Goal: Communication & Community: Ask a question

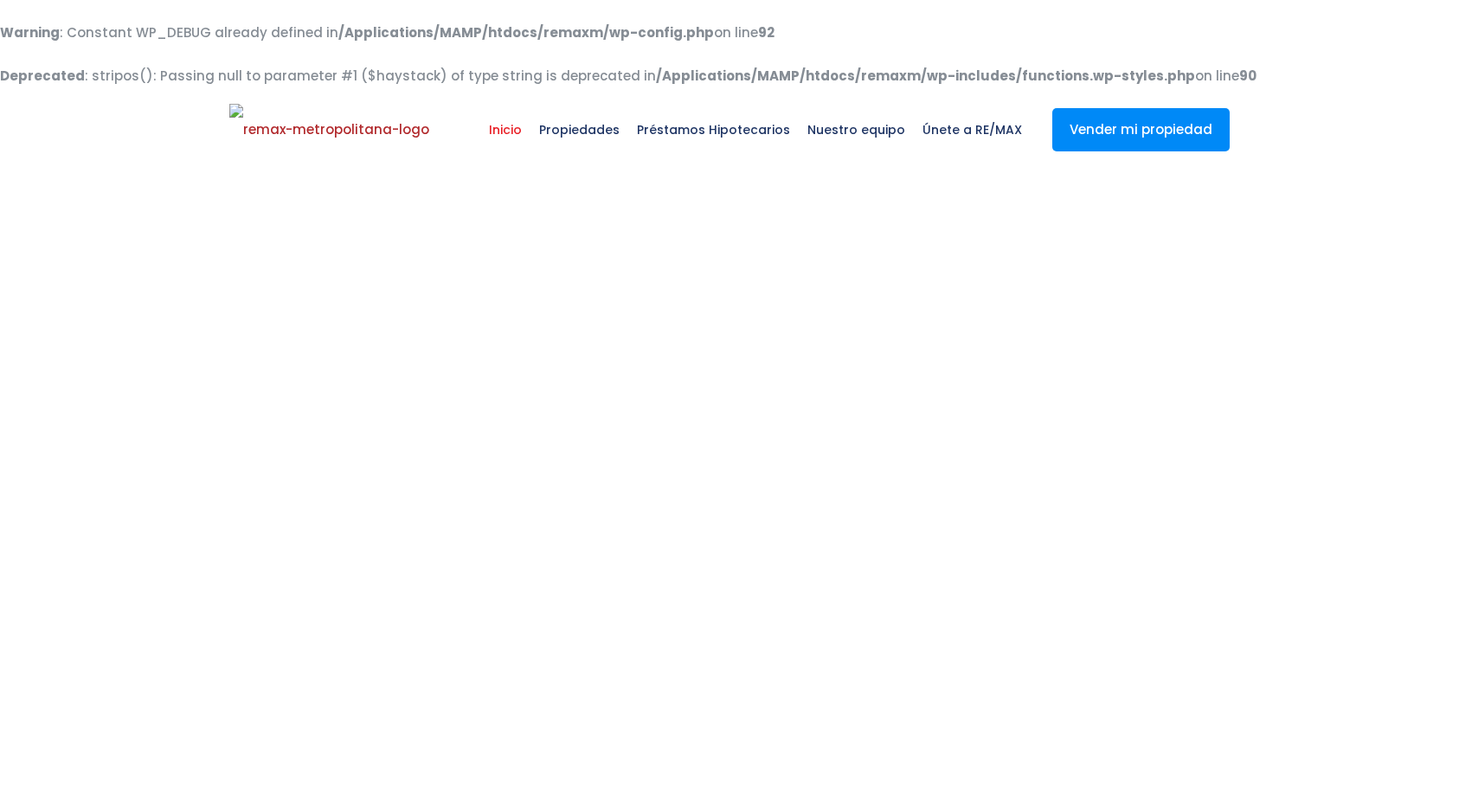
select select
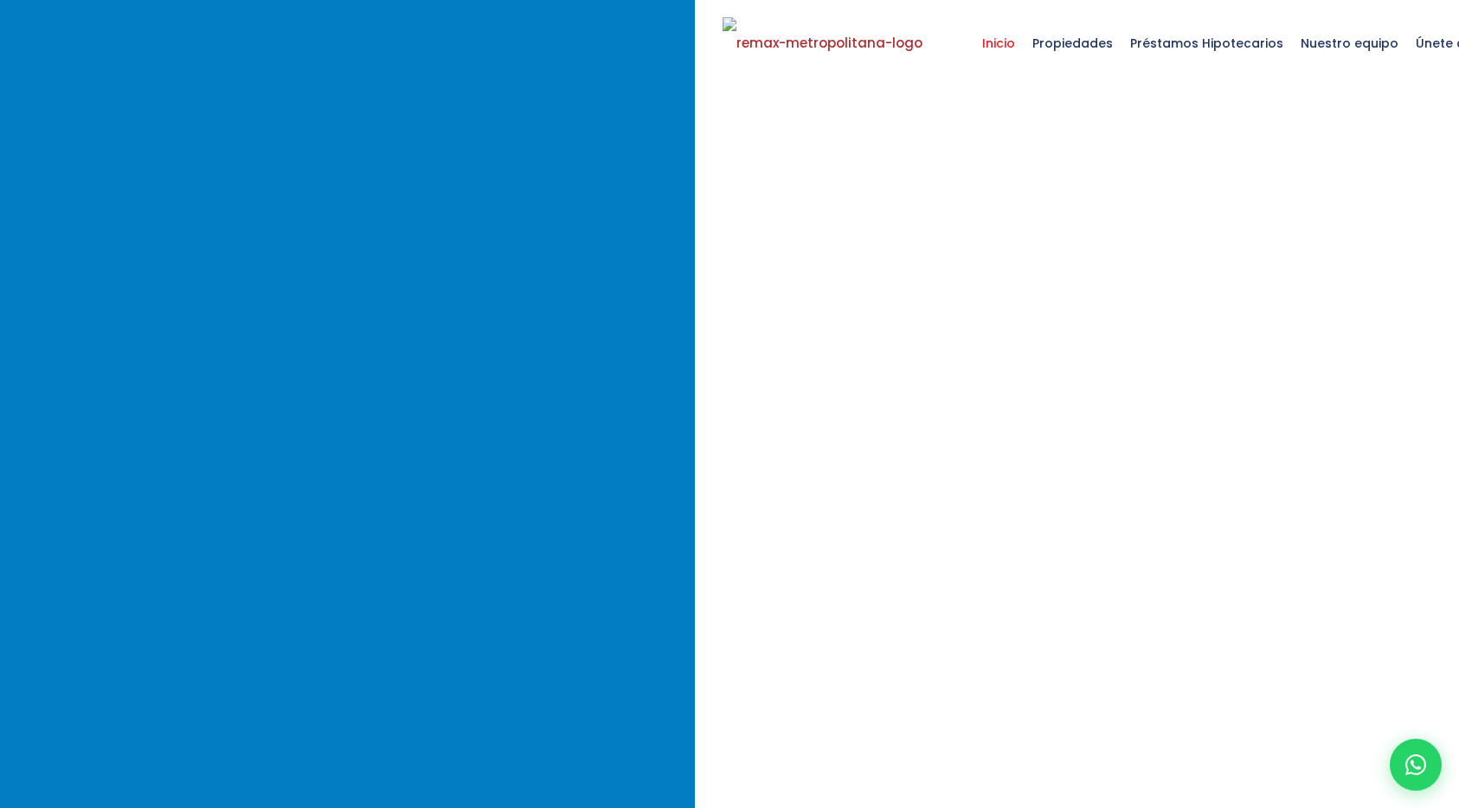
click at [1416, 763] on icon at bounding box center [1415, 765] width 21 height 21
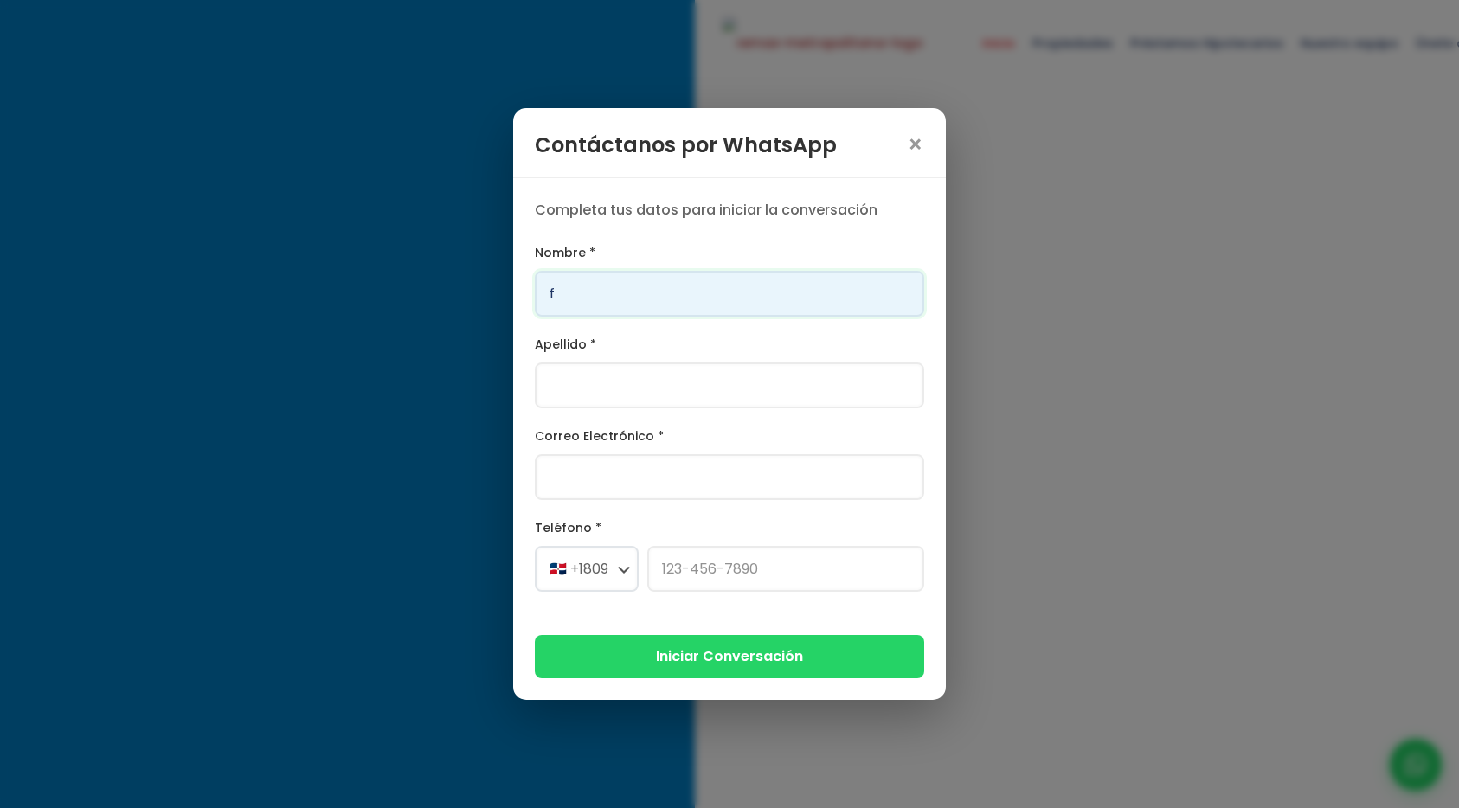
type input "Franklin"
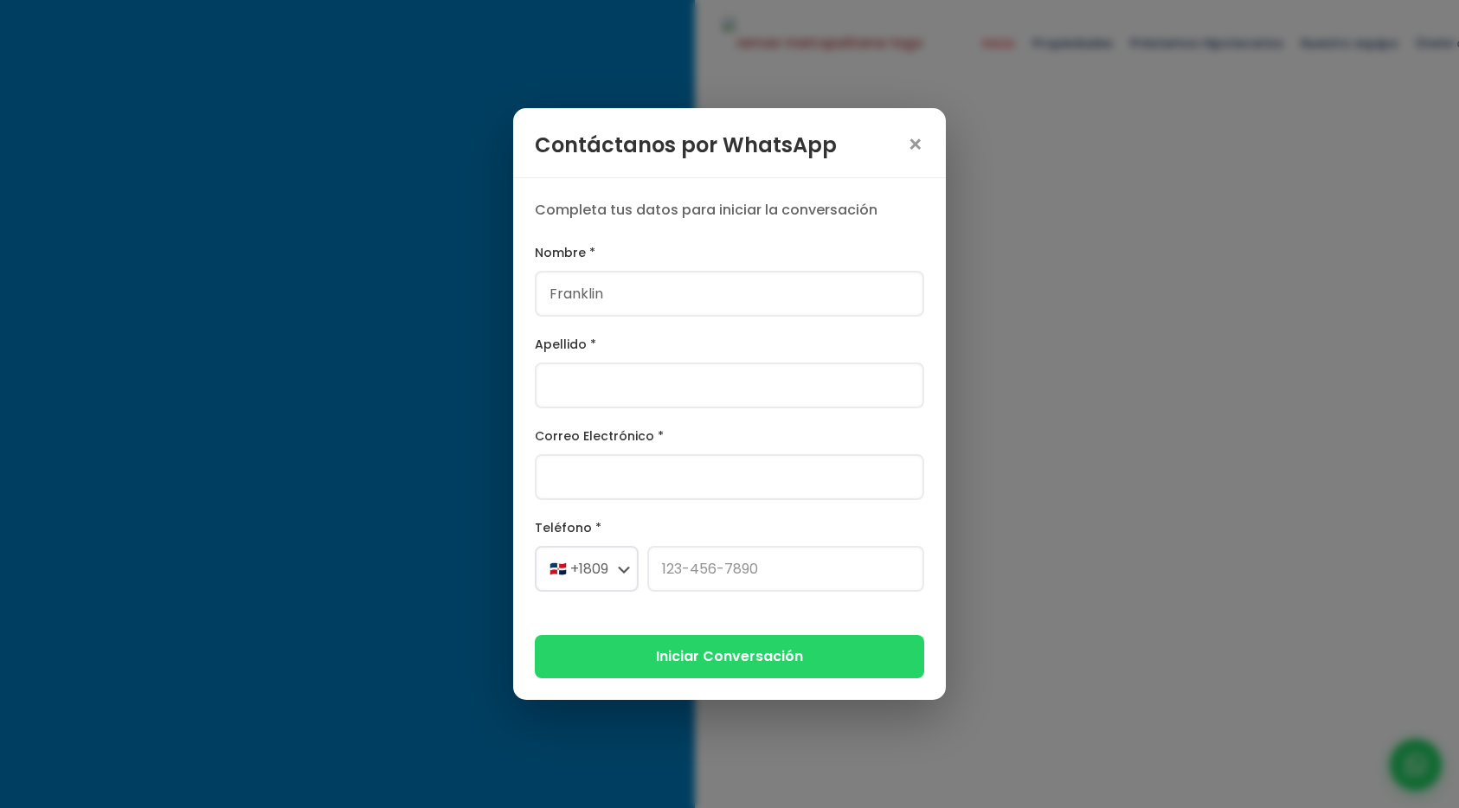
type input "[PERSON_NAME]"
type input "[PERSON_NAME][EMAIL_ADDRESS][PERSON_NAME][DOMAIN_NAME]"
select select "+1"
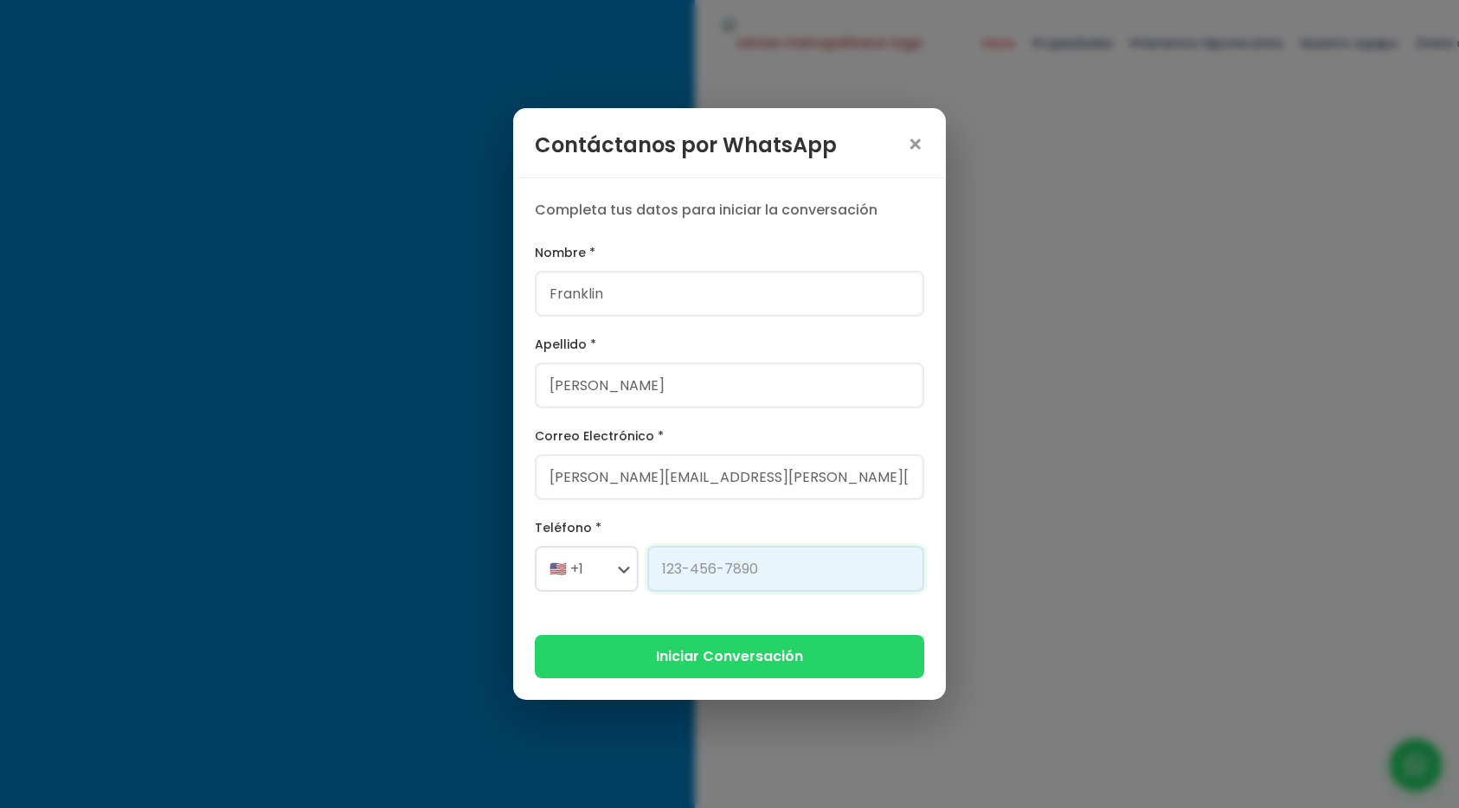
type input "[PHONE_NUMBER]"
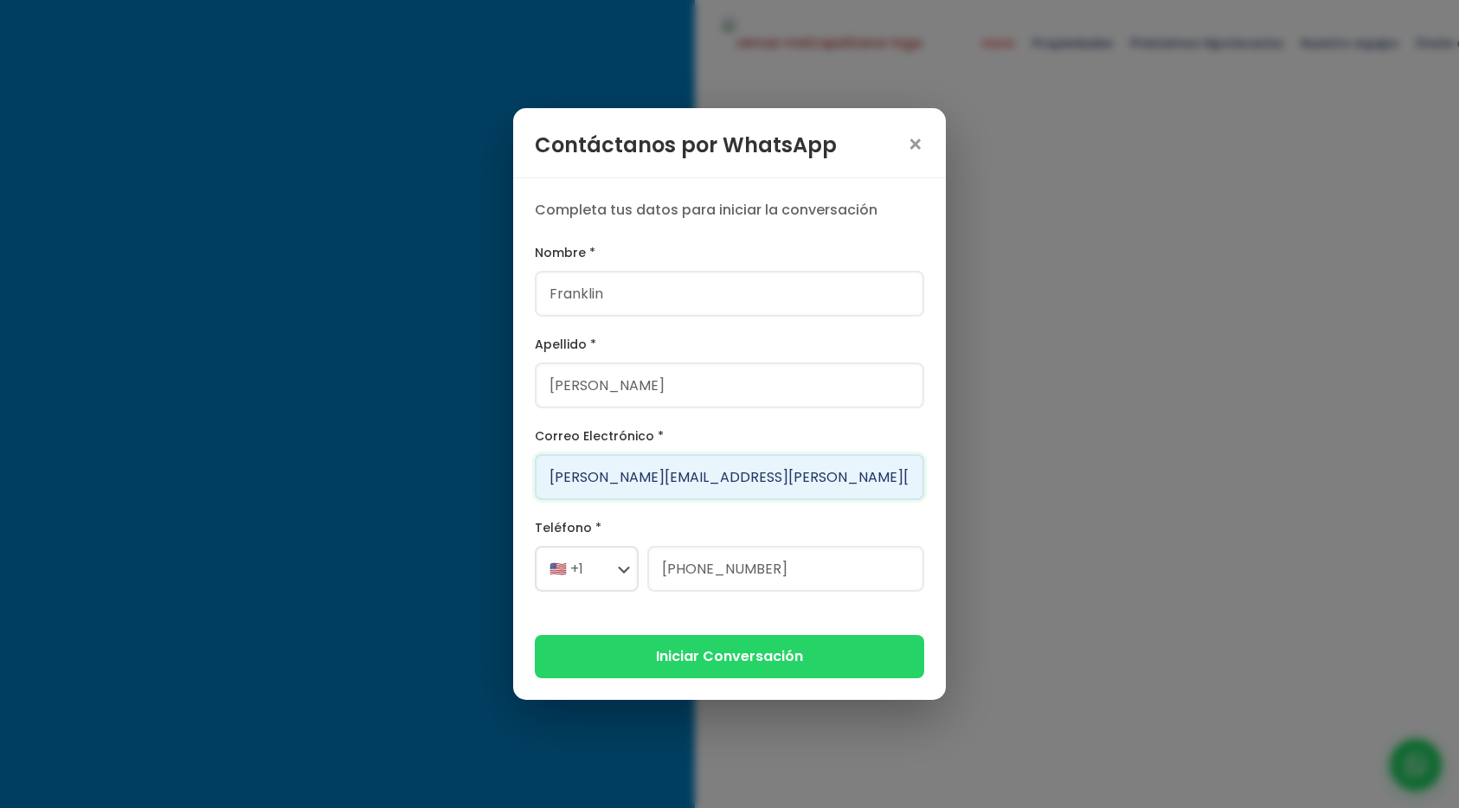
drag, startPoint x: 660, startPoint y: 479, endPoint x: 539, endPoint y: 472, distance: 121.3
click at [539, 472] on input "[PERSON_NAME][EMAIL_ADDRESS][PERSON_NAME][DOMAIN_NAME]" at bounding box center [729, 477] width 389 height 46
type input "[EMAIL_ADDRESS][DOMAIN_NAME]"
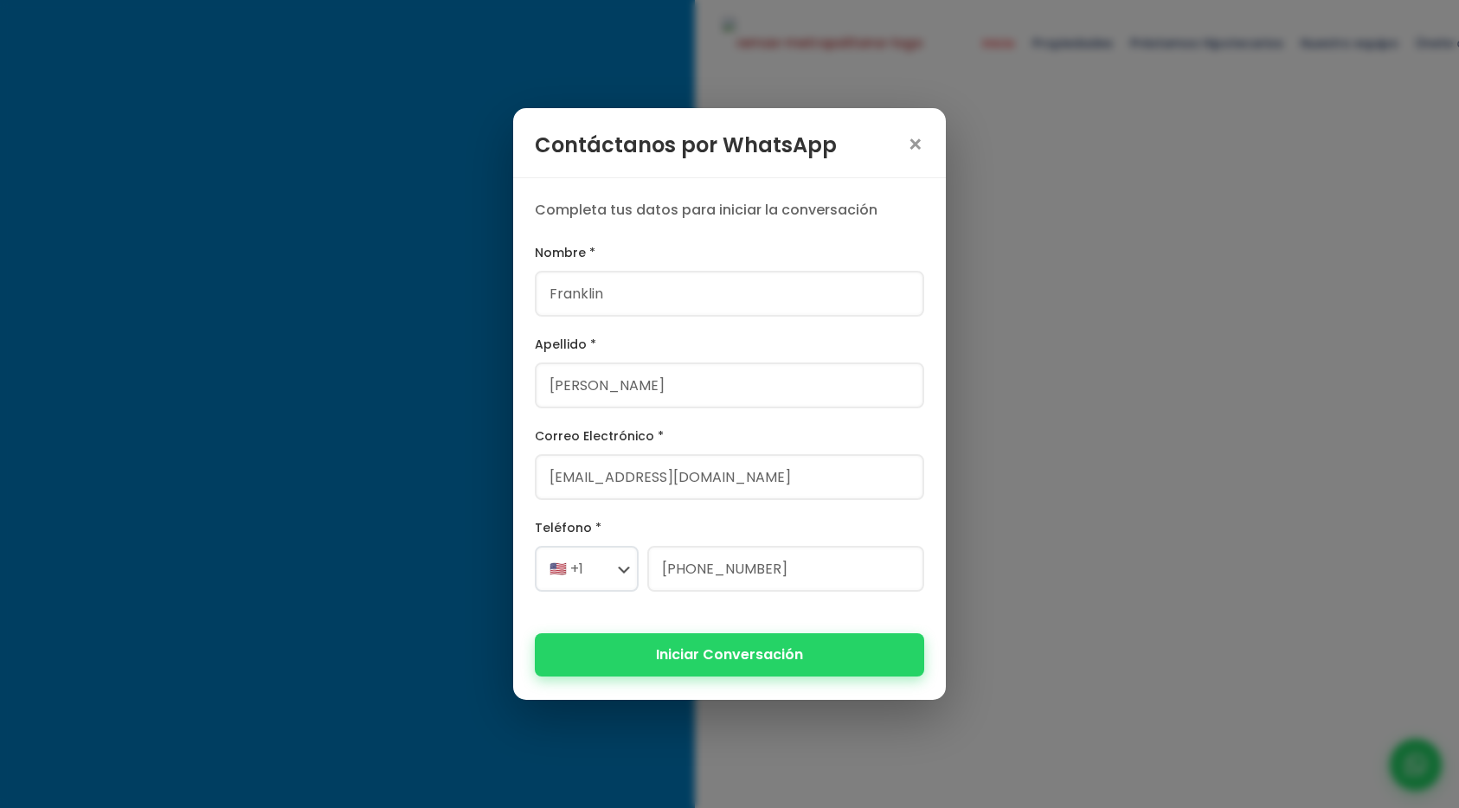
click at [633, 660] on button "Iniciar Conversación" at bounding box center [729, 654] width 389 height 42
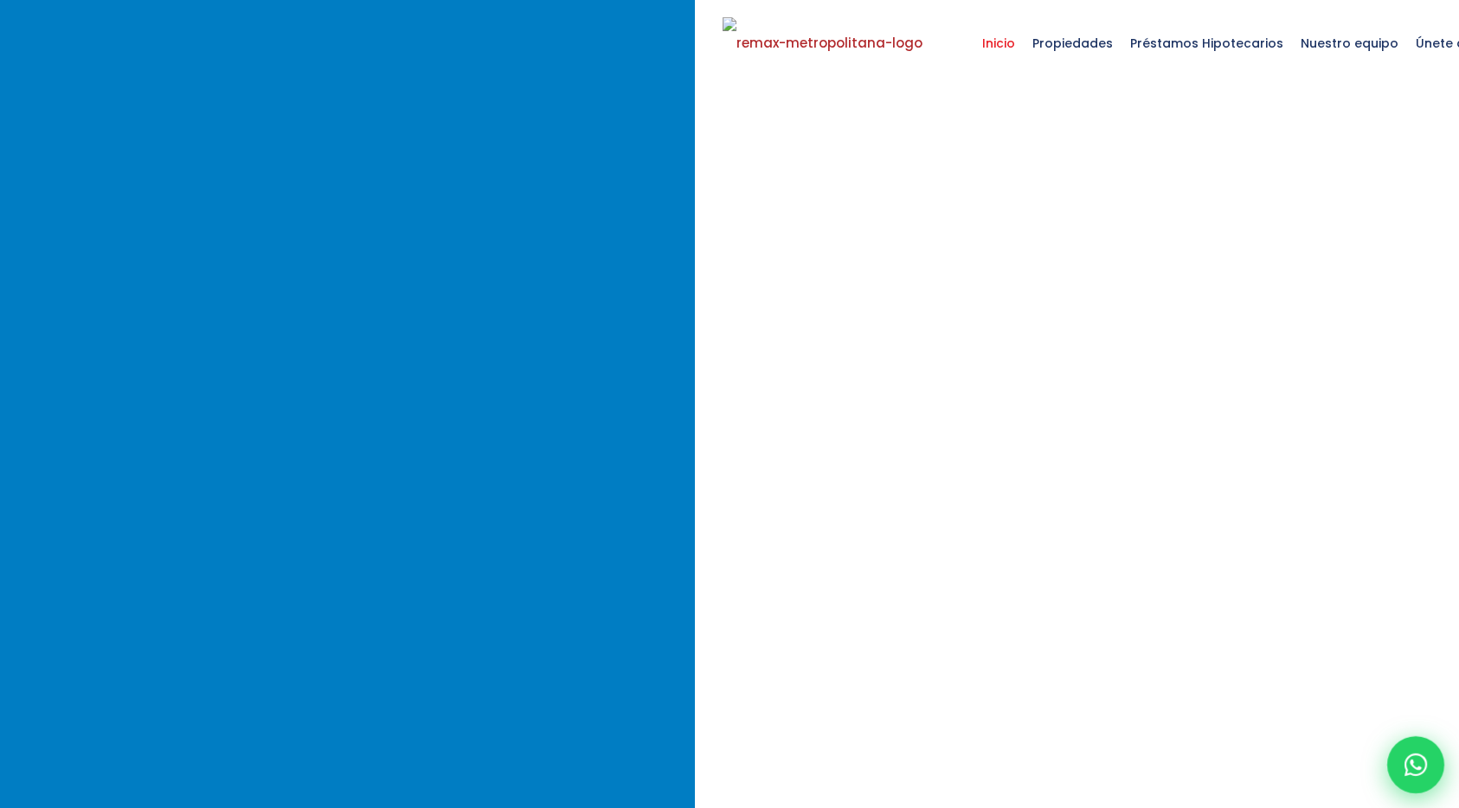
click at [1427, 786] on div at bounding box center [1415, 764] width 57 height 57
select select "+1"
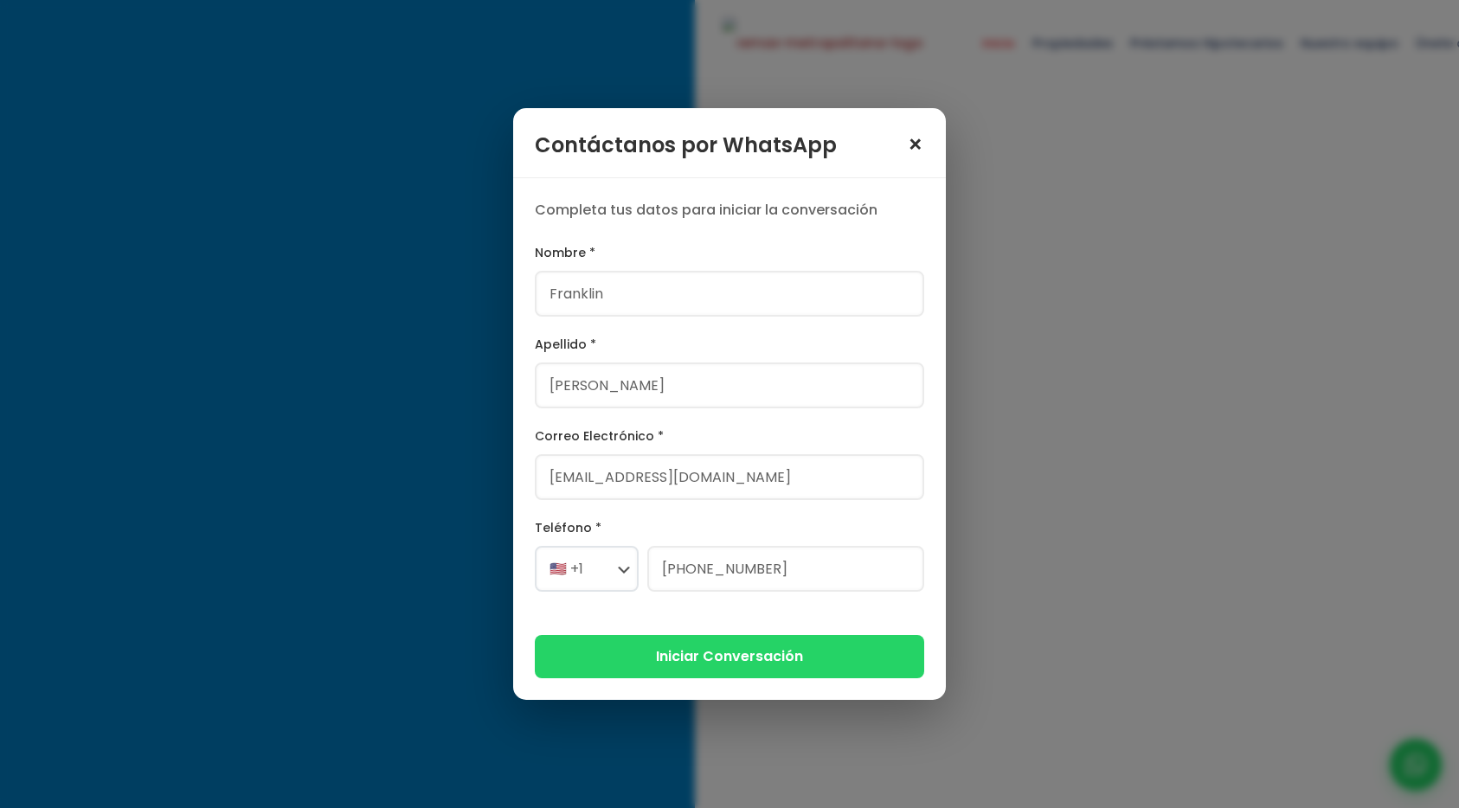
click at [918, 145] on span "×" at bounding box center [915, 145] width 17 height 24
